Goal: Find specific page/section: Find specific page/section

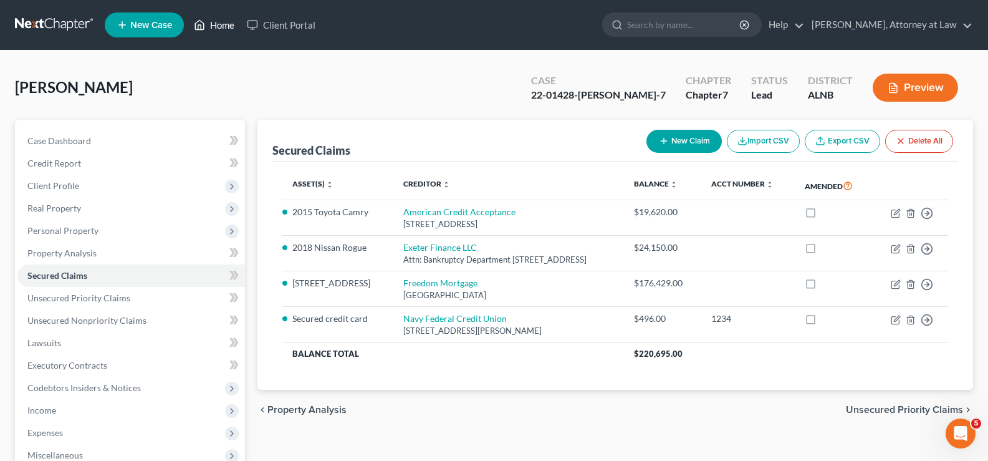
click at [214, 25] on link "Home" at bounding box center [214, 25] width 53 height 22
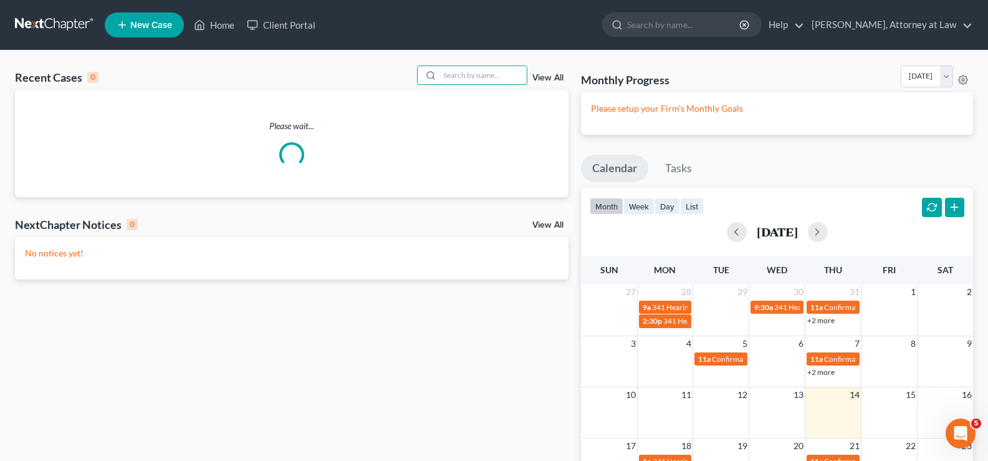
drag, startPoint x: 475, startPoint y: 76, endPoint x: 475, endPoint y: 32, distance: 44.2
click at [475, 75] on input "search" at bounding box center [482, 75] width 87 height 18
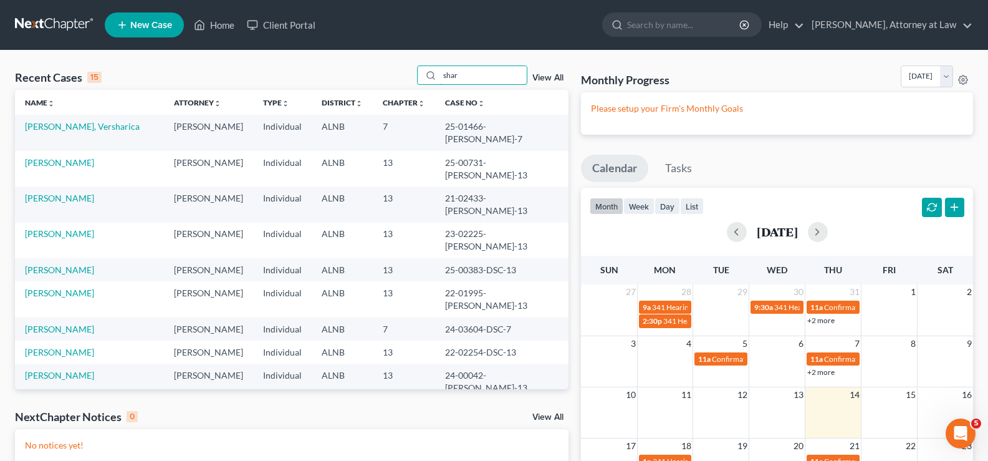
type input "shar"
click at [77, 157] on link "[PERSON_NAME]" at bounding box center [59, 162] width 69 height 11
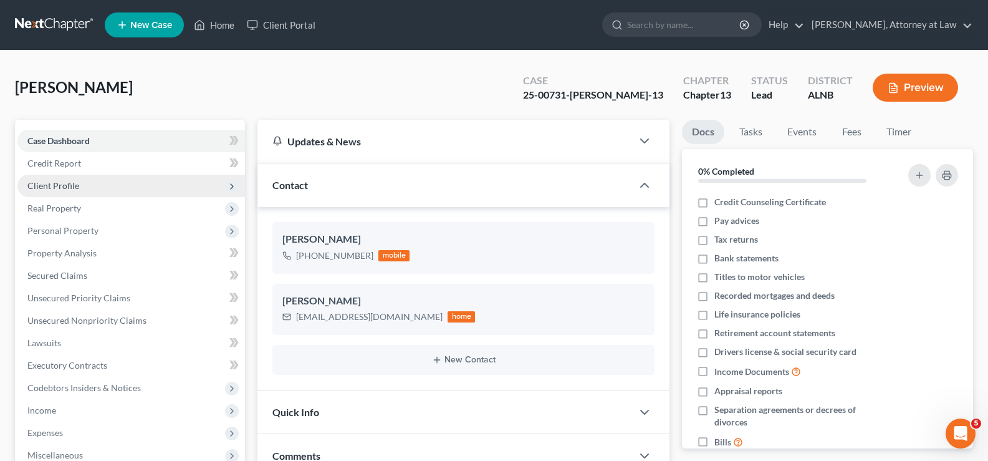
click at [68, 178] on span "Client Profile" at bounding box center [130, 185] width 227 height 22
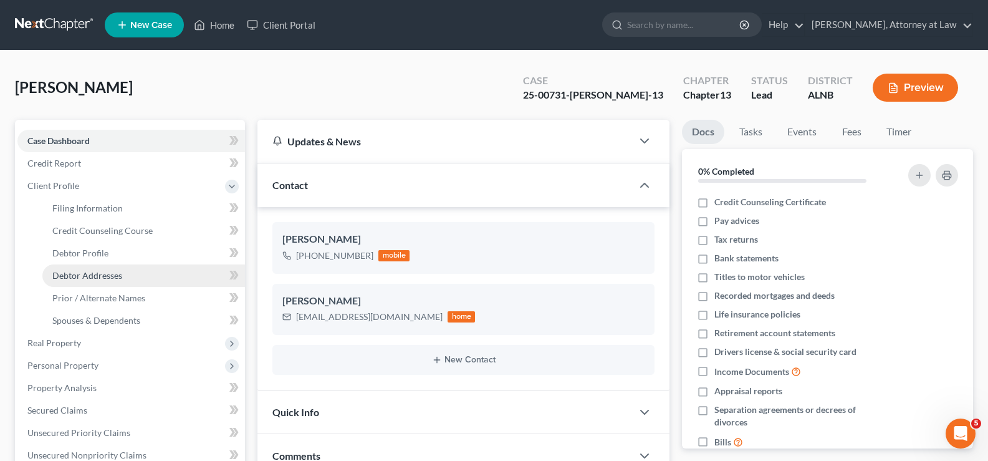
click at [100, 277] on span "Debtor Addresses" at bounding box center [87, 275] width 70 height 11
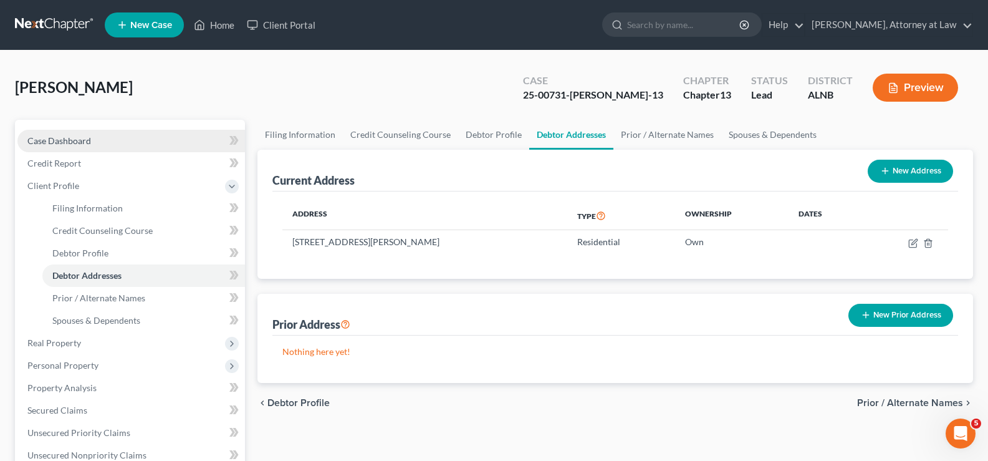
click at [82, 138] on span "Case Dashboard" at bounding box center [59, 140] width 64 height 11
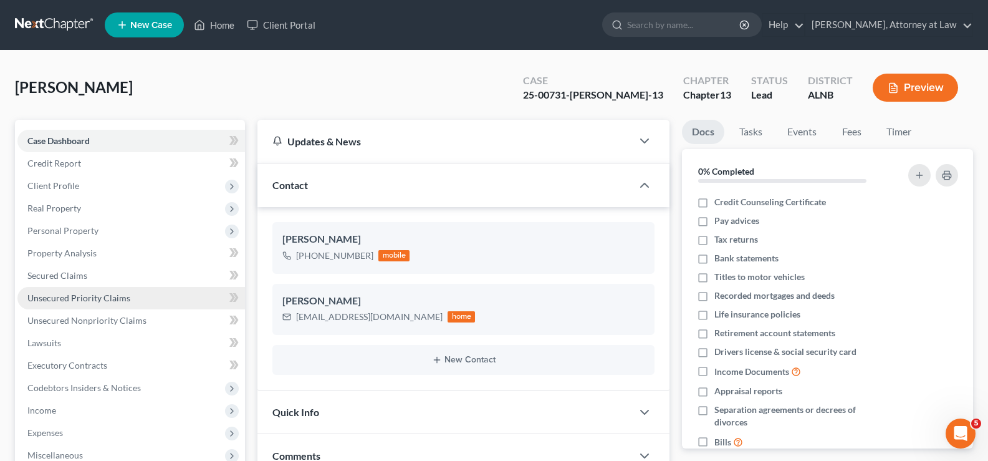
scroll to position [224, 0]
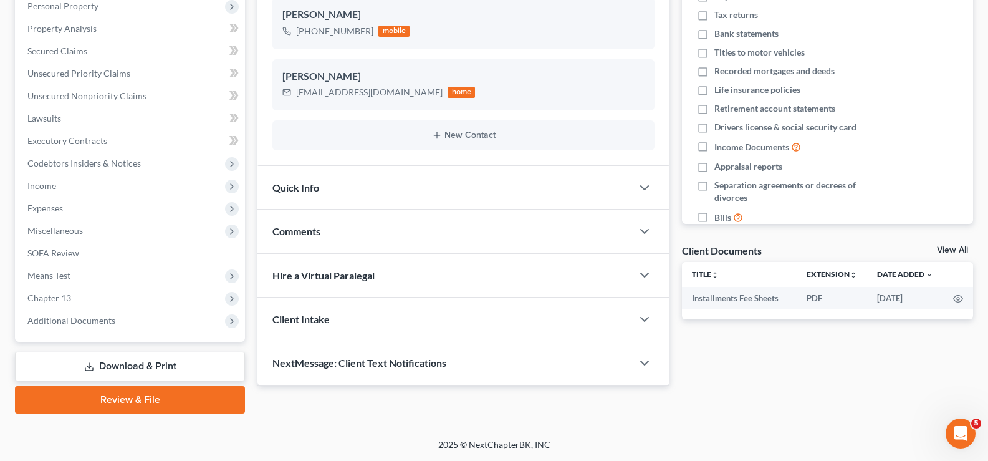
drag, startPoint x: 372, startPoint y: 419, endPoint x: 368, endPoint y: 409, distance: 10.6
click at [372, 419] on div "Petition Navigation Case Dashboard Payments Invoices Payments Payments Credit R…" at bounding box center [494, 159] width 958 height 528
